Goal: Complete application form: Complete application form

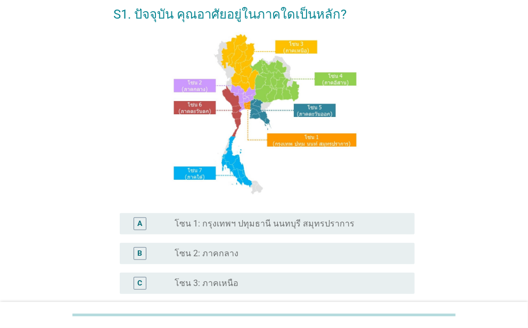
scroll to position [159, 0]
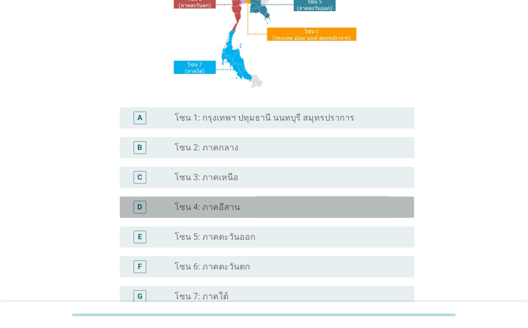
click at [285, 208] on div "radio_button_unchecked โซน 4: ภาคอีสาน" at bounding box center [285, 207] width 222 height 11
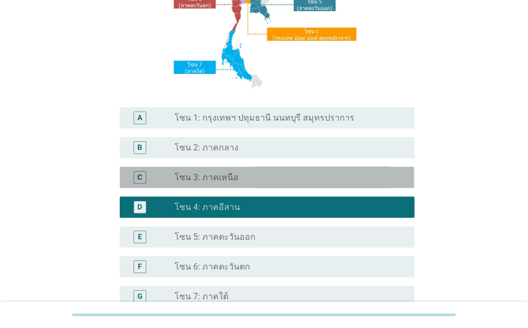
click at [291, 180] on div "radio_button_unchecked โซน 3: ภาคเหนือ" at bounding box center [285, 177] width 222 height 11
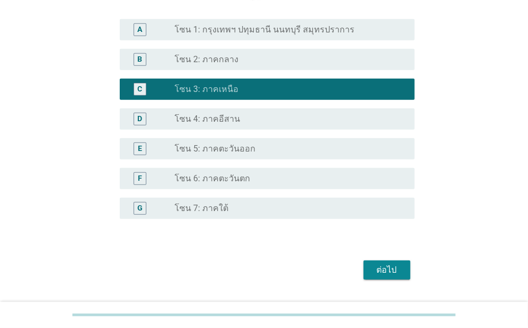
scroll to position [274, 0]
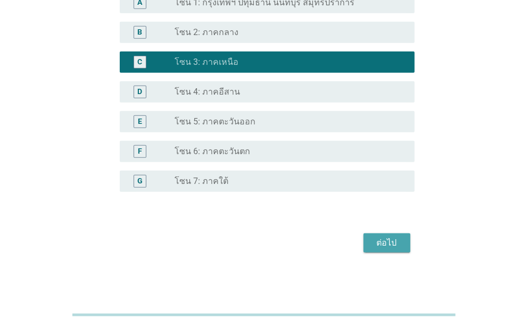
click at [378, 239] on div "ต่อไป" at bounding box center [387, 243] width 30 height 13
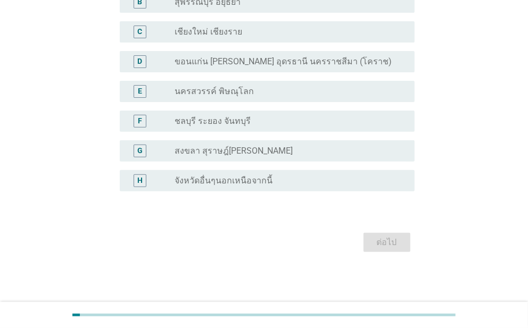
scroll to position [0, 0]
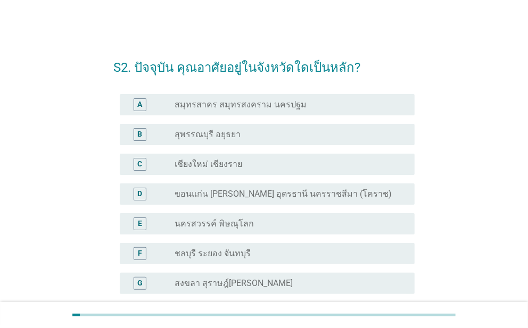
click at [279, 167] on div "radio_button_unchecked เชียงใหม่ เชียงราย" at bounding box center [285, 164] width 222 height 11
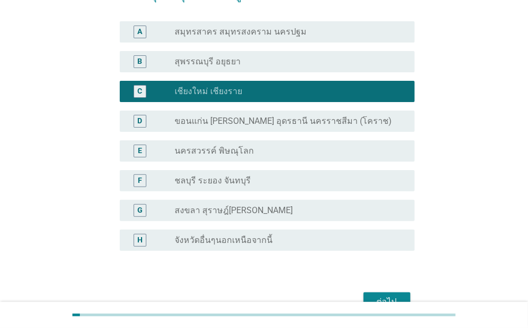
scroll to position [132, 0]
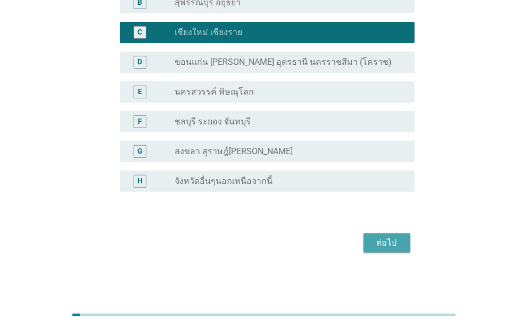
click at [379, 238] on div "ต่อไป" at bounding box center [387, 243] width 30 height 13
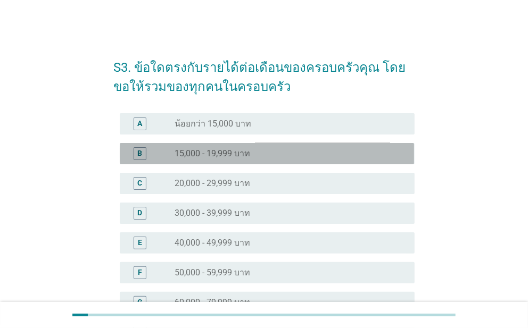
click at [269, 156] on div "radio_button_unchecked 15,000 - 19,999 บาท" at bounding box center [285, 153] width 222 height 11
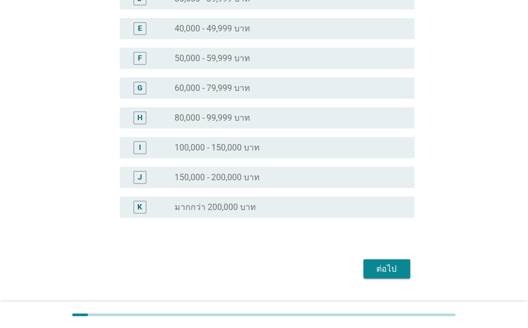
scroll to position [240, 0]
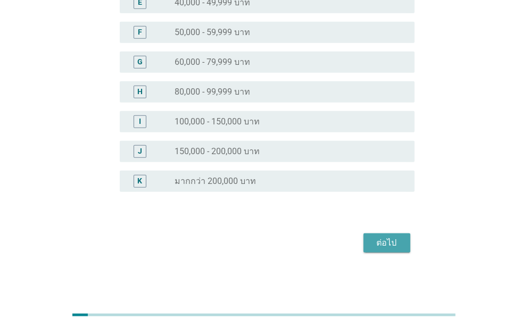
click at [373, 244] on div "ต่อไป" at bounding box center [387, 243] width 30 height 13
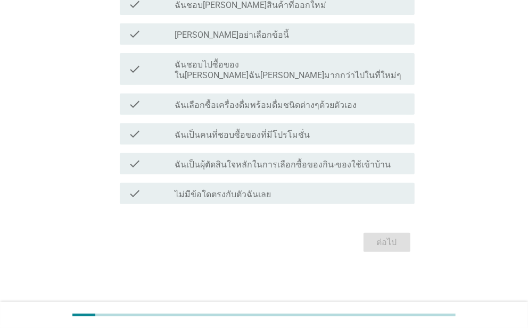
scroll to position [0, 0]
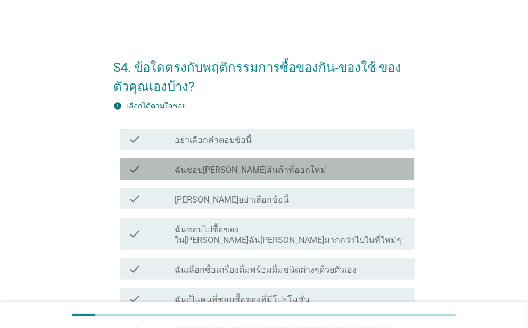
click at [263, 167] on label "ฉันชอบ[PERSON_NAME]สินค้าที่ออกใหม่" at bounding box center [250, 170] width 152 height 11
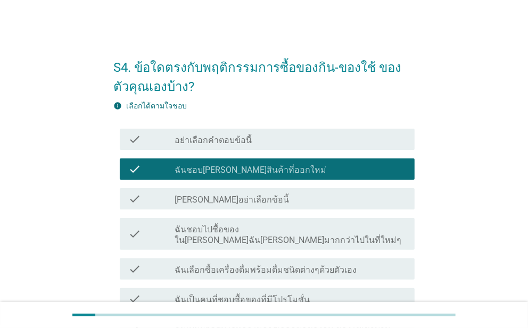
click at [260, 240] on div "check check_box_outline_blank ฉันชอบไปซื้อของใน[PERSON_NAME]ฉัน[PERSON_NAME]มาก…" at bounding box center [263, 234] width 301 height 40
click at [264, 228] on label "ฉันชอบไปซื้อของใน[PERSON_NAME]ฉัน[PERSON_NAME]มากกว่าไปในที่ใหม่ๆ" at bounding box center [289, 234] width 231 height 21
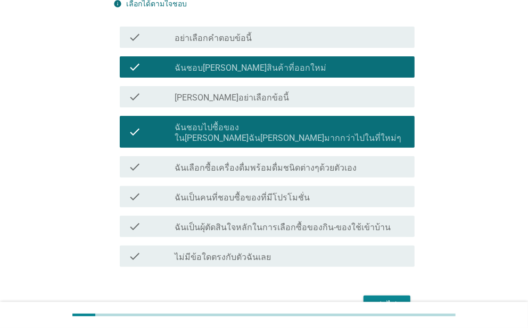
scroll to position [154, 0]
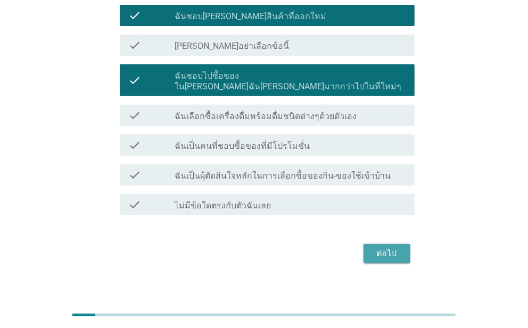
click at [381, 247] on div "ต่อไป" at bounding box center [387, 253] width 30 height 13
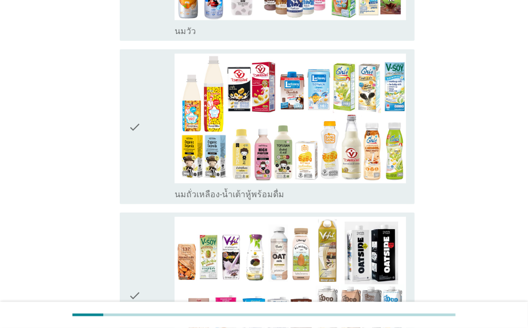
scroll to position [159, 0]
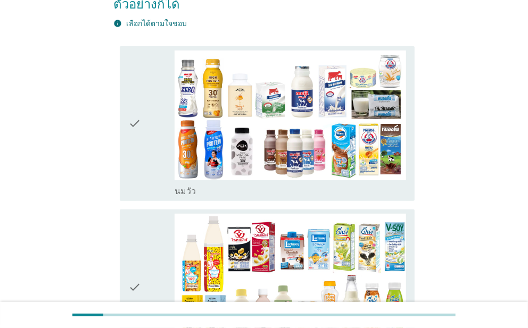
click at [171, 224] on div "check" at bounding box center [151, 287] width 46 height 146
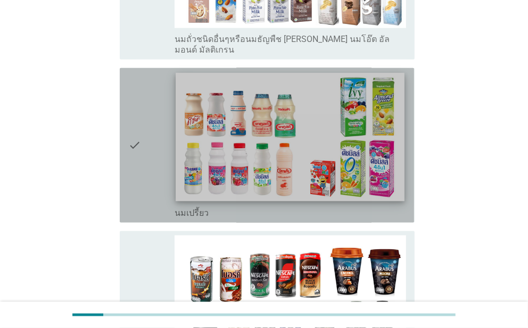
click at [212, 141] on img at bounding box center [290, 137] width 229 height 129
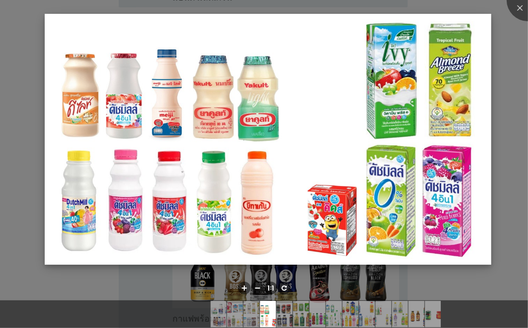
scroll to position [692, 0]
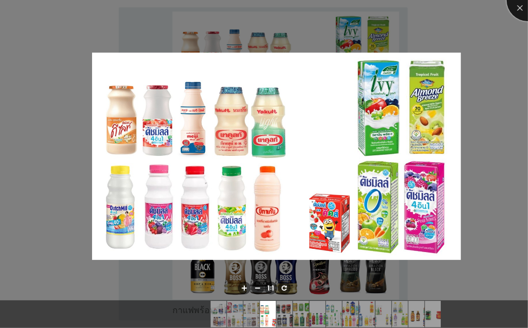
click at [517, 6] on div at bounding box center [527, 0] width 43 height 43
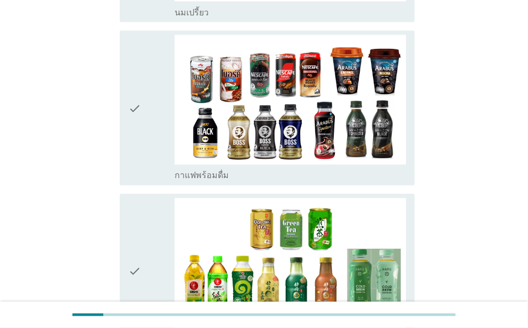
scroll to position [958, 0]
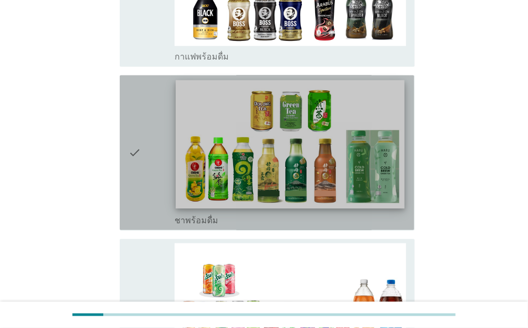
click at [306, 139] on img at bounding box center [290, 145] width 229 height 129
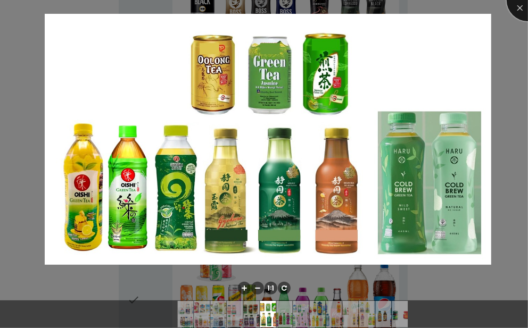
click at [519, 13] on div at bounding box center [527, 0] width 43 height 43
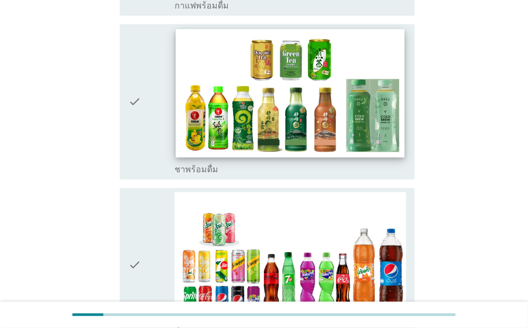
scroll to position [1063, 0]
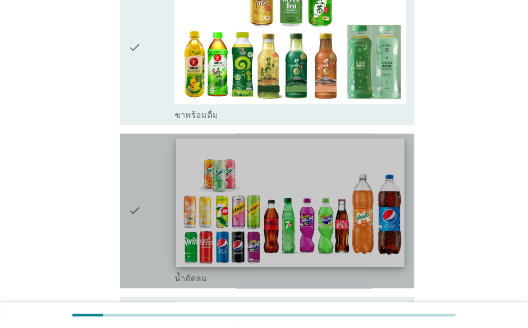
click at [326, 195] on img at bounding box center [290, 202] width 229 height 129
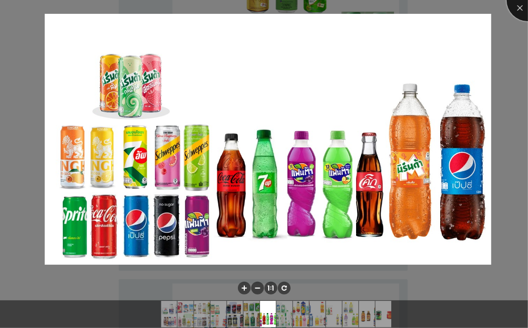
click at [519, 2] on div at bounding box center [527, 0] width 43 height 43
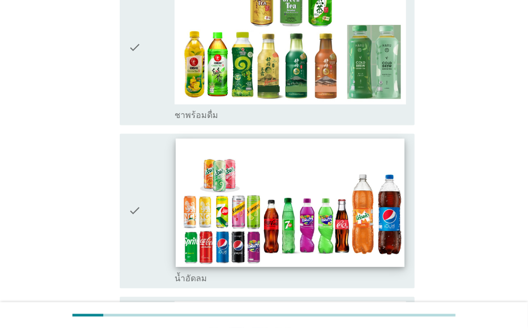
click at [306, 155] on img at bounding box center [290, 202] width 229 height 129
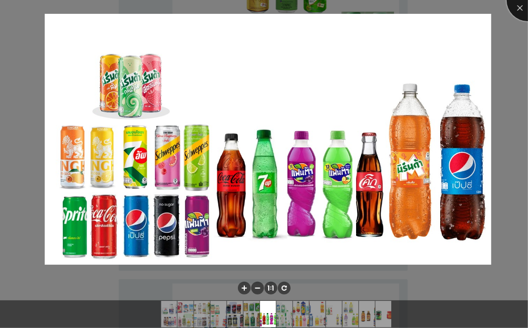
click at [520, 6] on div at bounding box center [527, 0] width 43 height 43
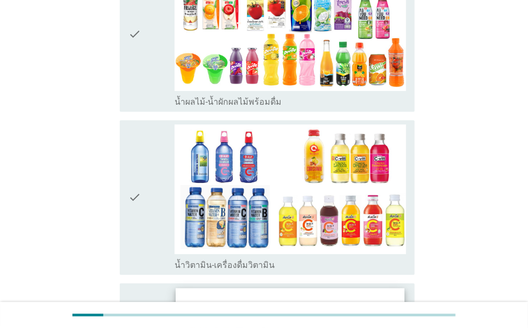
scroll to position [1702, 0]
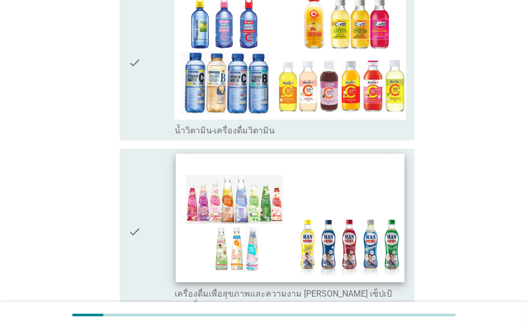
click at [278, 189] on img at bounding box center [290, 218] width 229 height 129
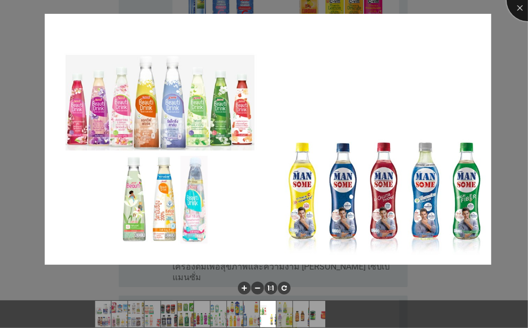
click at [518, 6] on div at bounding box center [527, 0] width 43 height 43
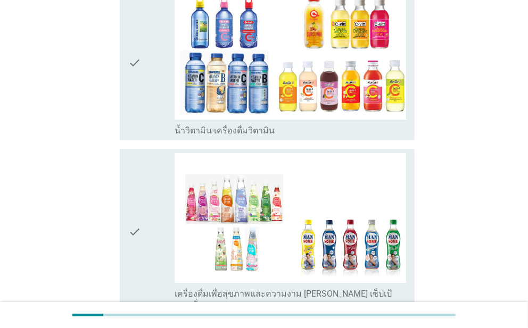
click at [131, 164] on icon "check" at bounding box center [134, 231] width 13 height 157
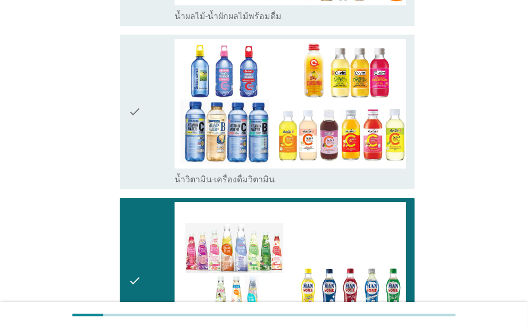
scroll to position [1596, 0]
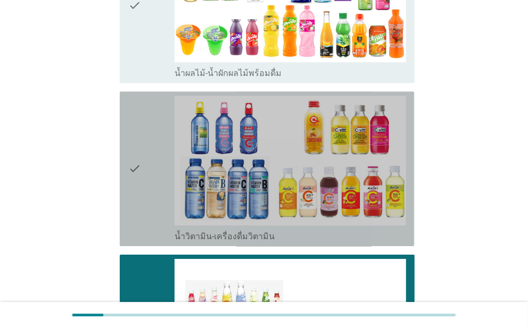
click at [153, 121] on div "check" at bounding box center [151, 169] width 46 height 146
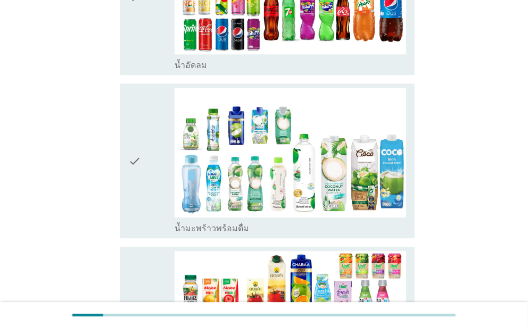
click at [153, 121] on div "check" at bounding box center [151, 161] width 46 height 146
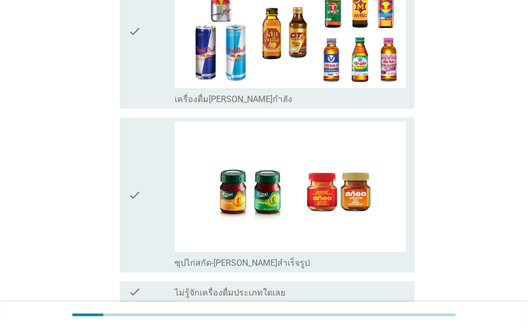
scroll to position [2289, 0]
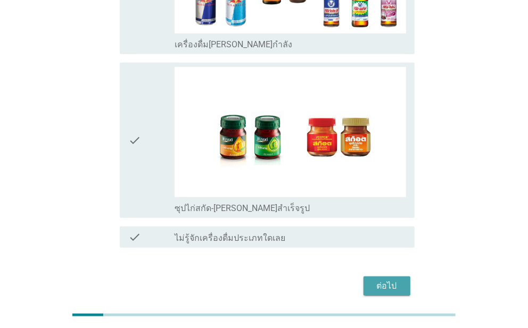
click at [401, 277] on button "ต่อไป" at bounding box center [386, 286] width 47 height 19
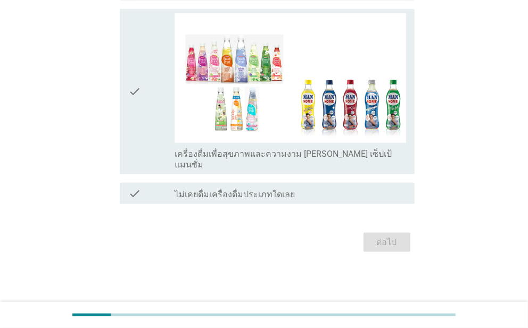
scroll to position [0, 0]
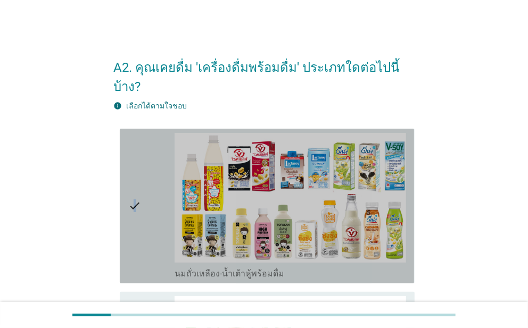
click at [132, 175] on icon "check" at bounding box center [134, 206] width 13 height 146
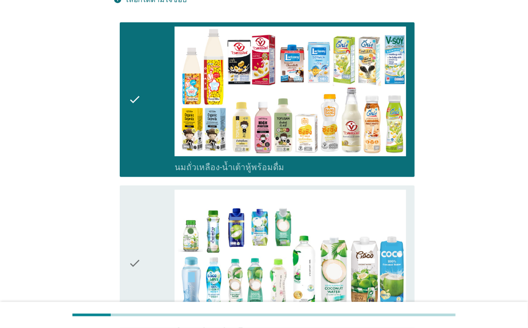
click at [146, 204] on div "check" at bounding box center [151, 263] width 46 height 146
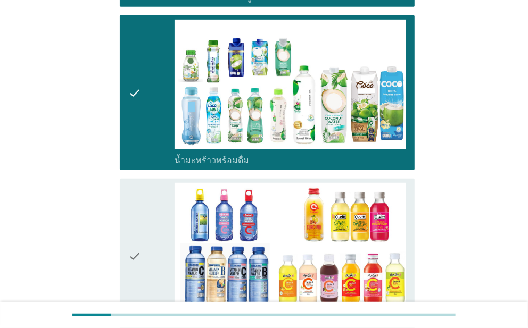
scroll to position [425, 0]
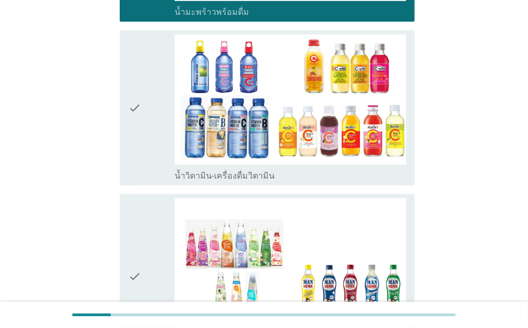
click at [146, 123] on div "check" at bounding box center [151, 108] width 46 height 146
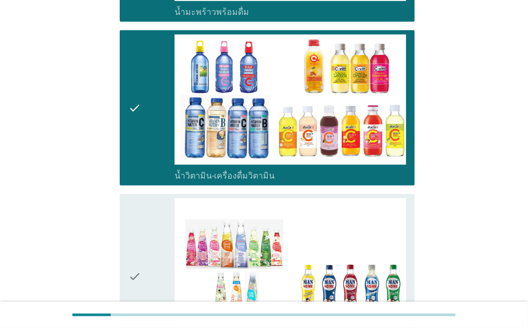
scroll to position [579, 0]
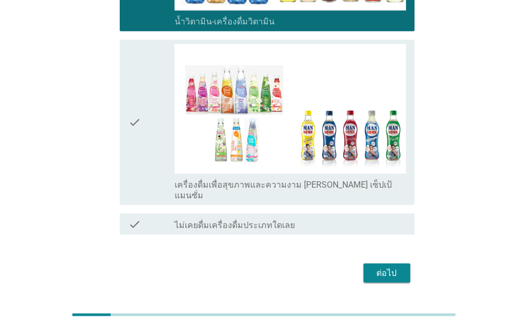
click at [391, 267] on div "ต่อไป" at bounding box center [387, 273] width 30 height 13
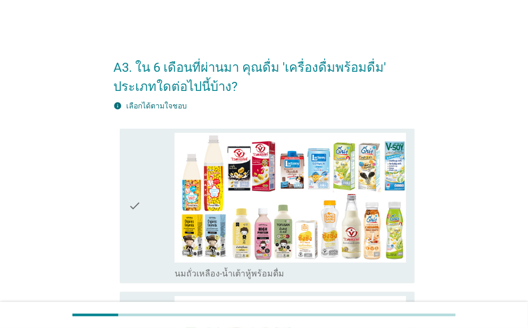
click at [159, 194] on div "check" at bounding box center [151, 206] width 46 height 146
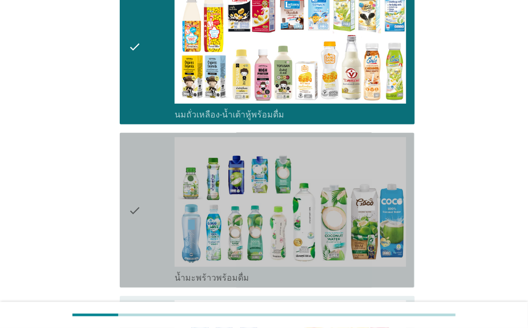
click at [153, 200] on div "check" at bounding box center [151, 210] width 46 height 146
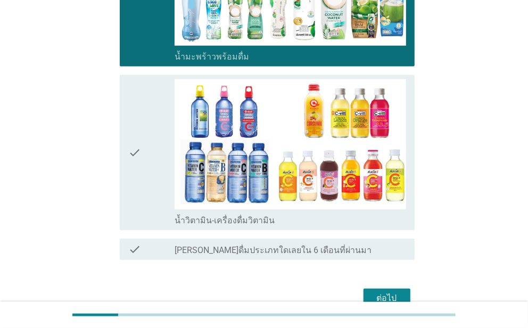
scroll to position [425, 0]
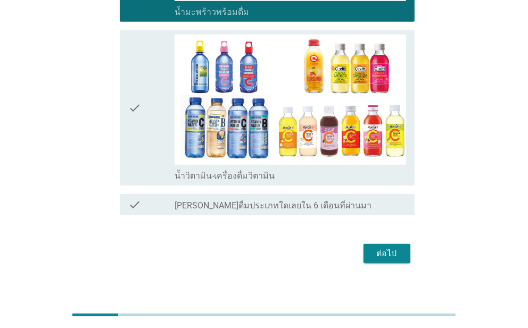
click at [125, 144] on div "check check_box_outline_blank น้ำวิตามิน-เครื่องดื่มวิตามิน" at bounding box center [267, 107] width 294 height 155
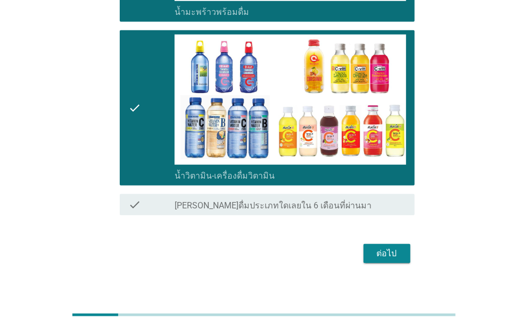
click at [380, 251] on div "ต่อไป" at bounding box center [387, 253] width 30 height 13
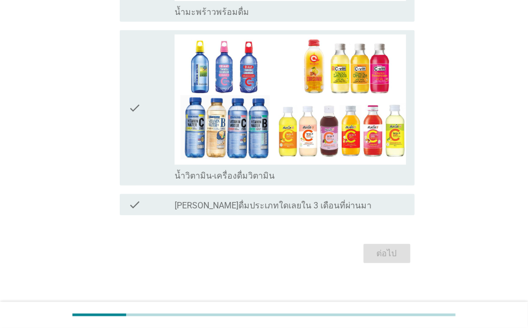
scroll to position [0, 0]
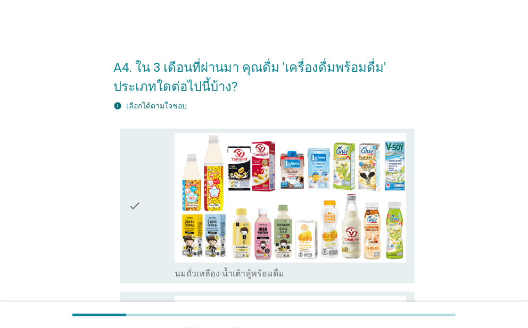
click at [151, 180] on div "check" at bounding box center [151, 206] width 46 height 146
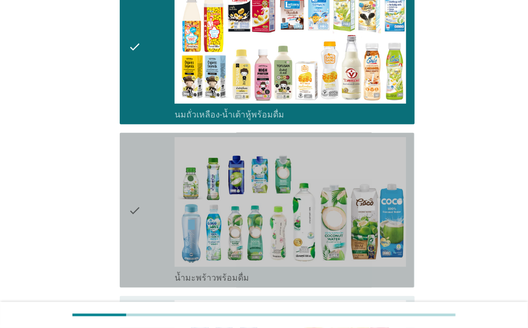
click at [151, 189] on div "check" at bounding box center [151, 210] width 46 height 146
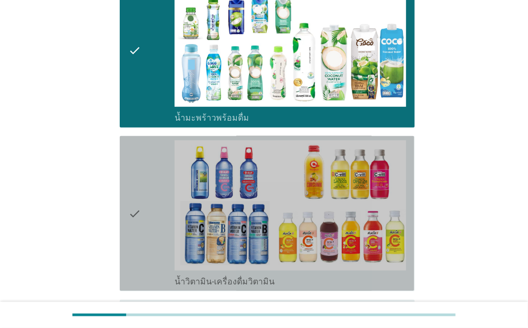
click at [151, 189] on div "check" at bounding box center [151, 213] width 46 height 146
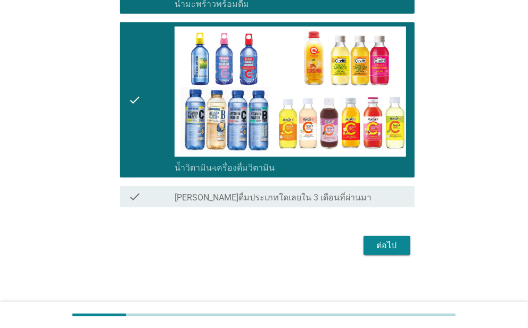
scroll to position [435, 0]
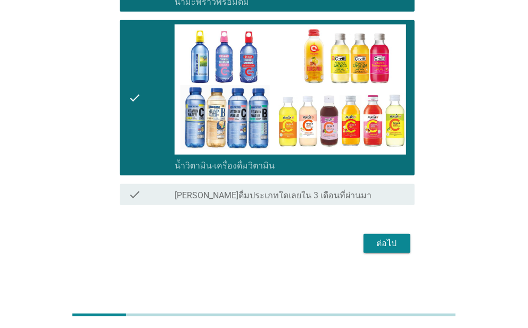
click at [396, 246] on div "ต่อไป" at bounding box center [387, 243] width 30 height 13
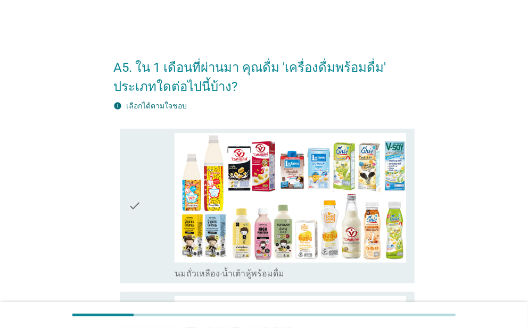
click at [147, 179] on div "check" at bounding box center [151, 206] width 46 height 146
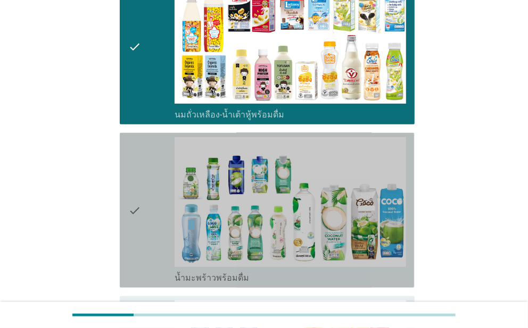
click at [151, 183] on div "check" at bounding box center [151, 210] width 46 height 146
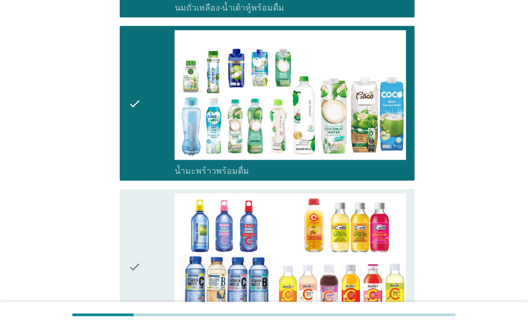
click at [158, 219] on div "check" at bounding box center [151, 267] width 46 height 146
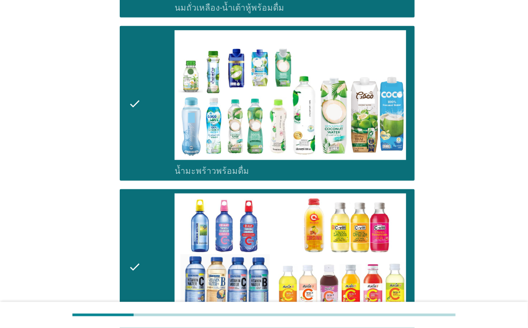
scroll to position [435, 0]
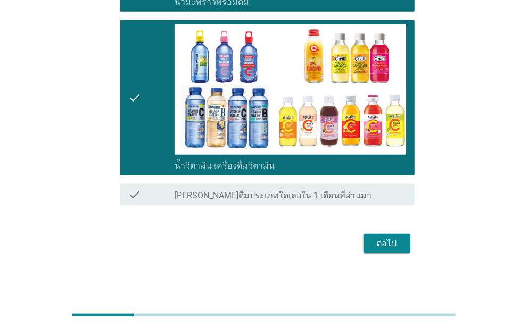
click at [392, 234] on button "ต่อไป" at bounding box center [386, 243] width 47 height 19
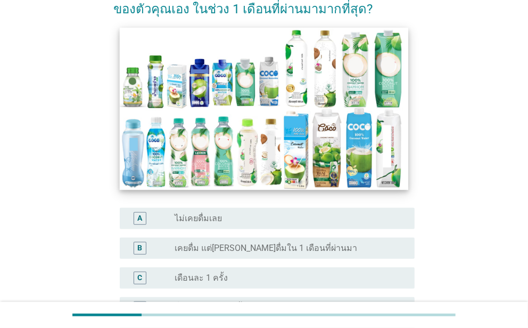
scroll to position [159, 0]
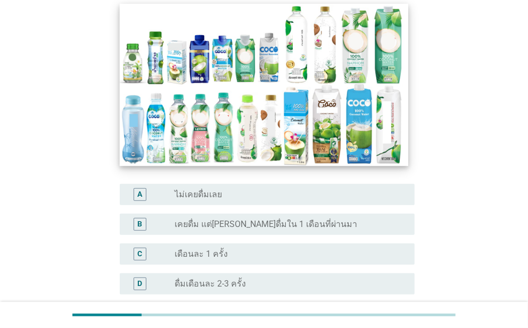
click at [262, 116] on img at bounding box center [264, 85] width 289 height 162
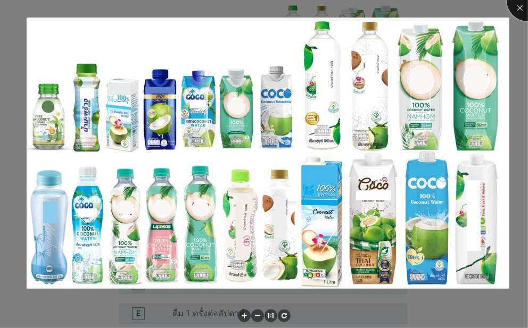
click at [520, 11] on div at bounding box center [527, 0] width 43 height 43
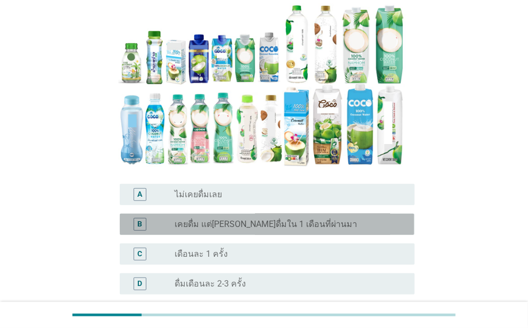
click at [218, 219] on label "เคยดื่ม แต่[PERSON_NAME]ดื่มใน 1 เดือนที่ผ่านมา" at bounding box center [265, 224] width 182 height 11
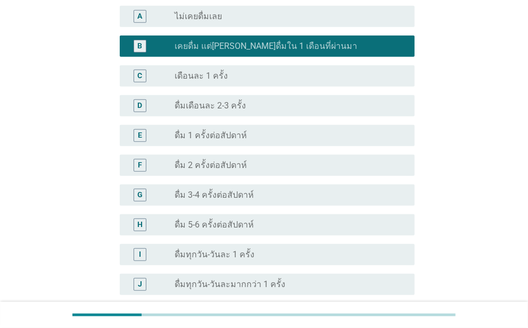
scroll to position [372, 0]
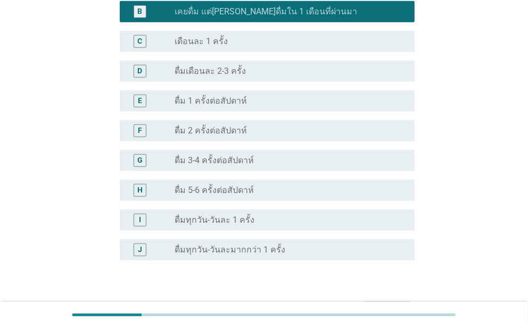
click at [227, 155] on label "ดื่ม 3-4 ครั้งต่อสัปดาห์" at bounding box center [213, 160] width 79 height 11
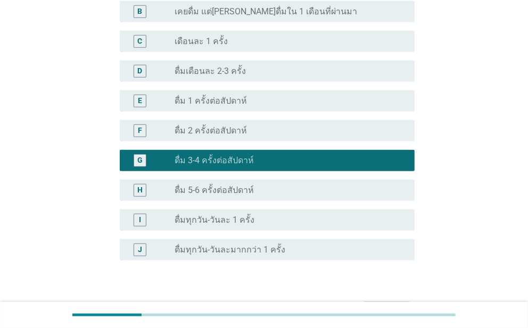
click at [373, 305] on div "ต่อไป" at bounding box center [387, 311] width 30 height 13
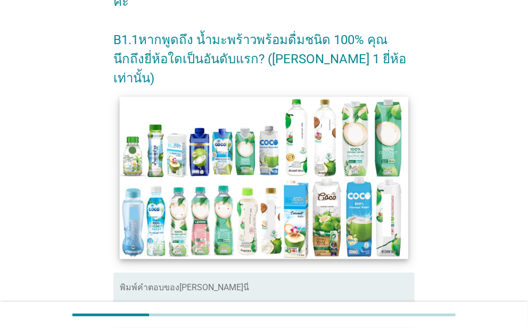
scroll to position [212, 0]
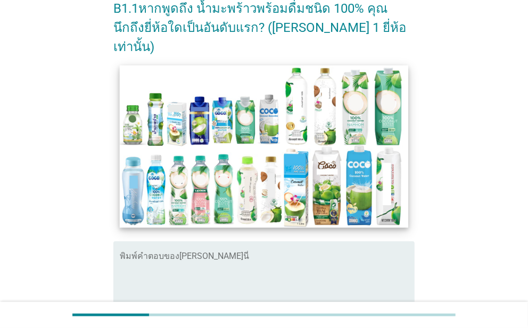
click at [235, 65] on img at bounding box center [264, 146] width 289 height 162
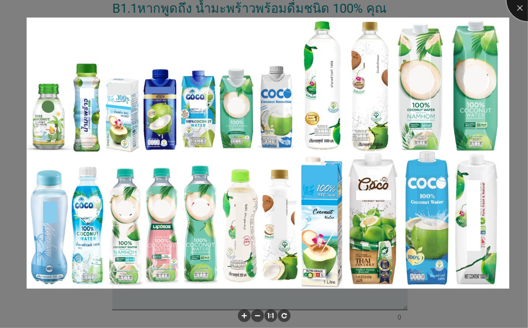
click at [521, 4] on div at bounding box center [527, 0] width 43 height 43
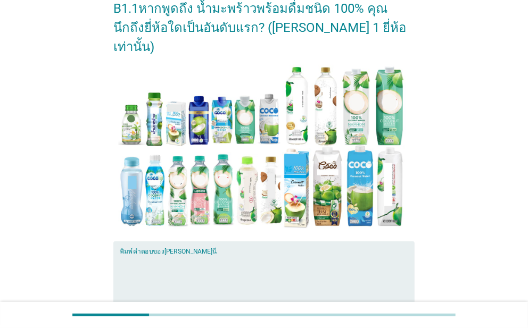
click at [194, 254] on textarea "พิมพ์คำตอบของคุณ ที่นี่" at bounding box center [267, 282] width 294 height 56
type textarea "กินแล้ว[PERSON_NAME]"
